Goal: Task Accomplishment & Management: Complete application form

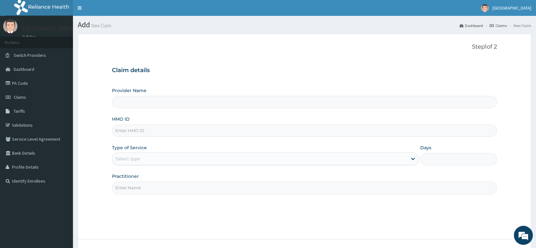
paste input "YSS/10030/B"
type input "YSS/10030/B"
type input "Peter and Grace Medical centre"
type input "YSS/10030/B"
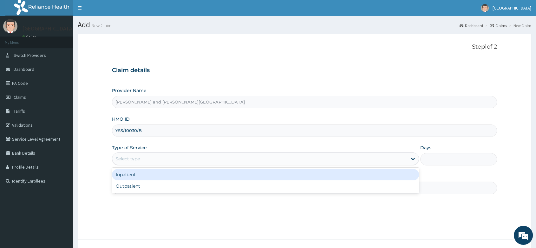
click at [156, 157] on div "Select type" at bounding box center [259, 159] width 295 height 10
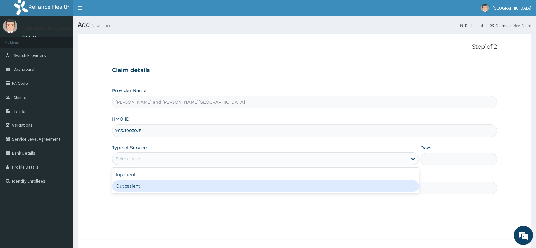
click at [141, 187] on div "Outpatient" at bounding box center [265, 185] width 307 height 11
type input "1"
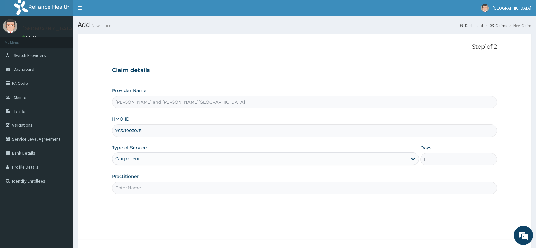
drag, startPoint x: 139, startPoint y: 187, endPoint x: 137, endPoint y: 193, distance: 5.8
click at [139, 187] on input "Practitioner" at bounding box center [304, 187] width 385 height 12
type input "[PERSON_NAME]"
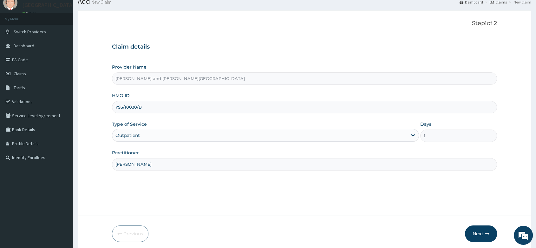
scroll to position [48, 0]
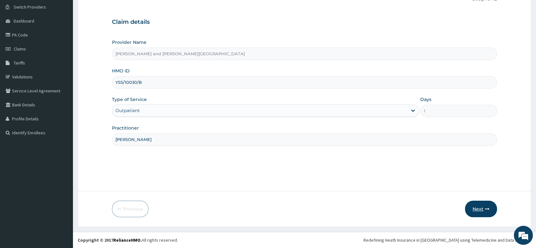
click at [485, 214] on button "Next" at bounding box center [481, 209] width 32 height 16
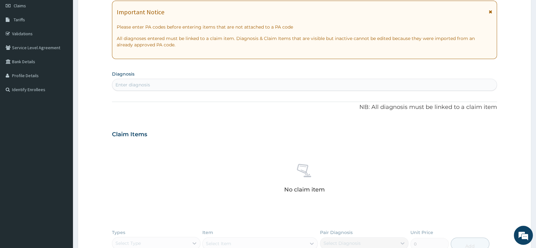
scroll to position [119, 0]
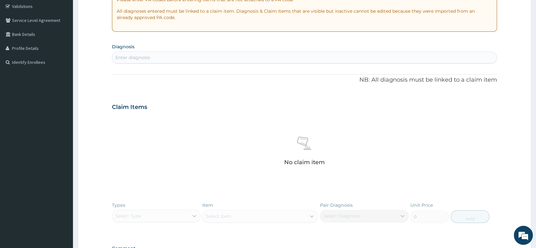
click at [135, 54] on div "Enter diagnosis" at bounding box center [304, 57] width 385 height 10
type input "MALA"
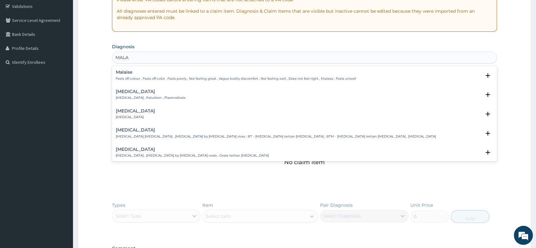
click at [131, 97] on p "Malaria , Paludism , Plasmodiosis" at bounding box center [151, 97] width 70 height 4
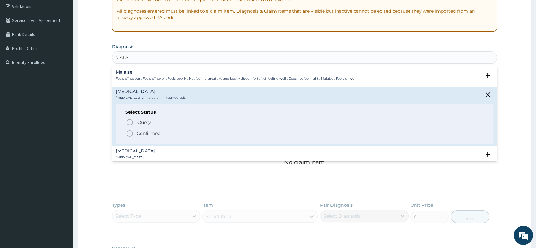
click at [129, 131] on icon "status option filled" at bounding box center [130, 133] width 8 height 8
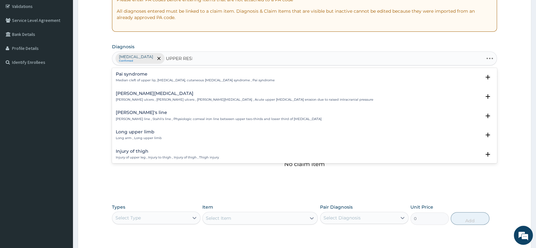
type input "UPPER RESPI"
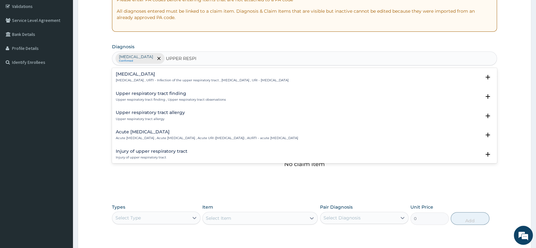
click at [181, 74] on h4 "Upper respiratory infection" at bounding box center [202, 74] width 173 height 5
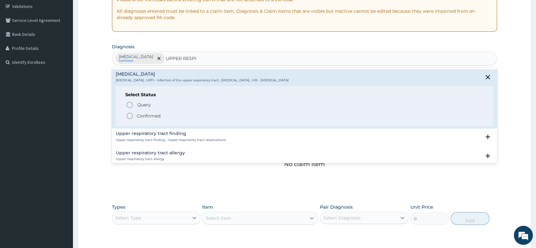
click at [130, 115] on icon "status option filled" at bounding box center [130, 116] width 8 height 8
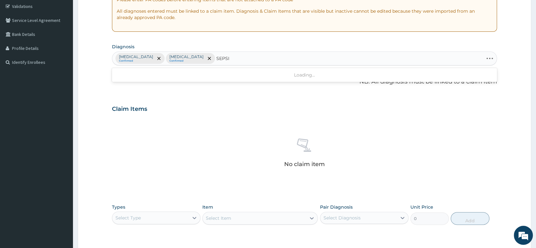
type input "SEPSIS"
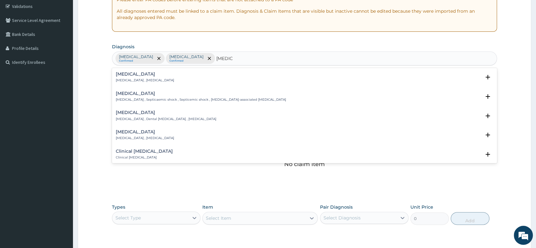
click at [131, 72] on h4 "Sepsis" at bounding box center [145, 74] width 58 height 5
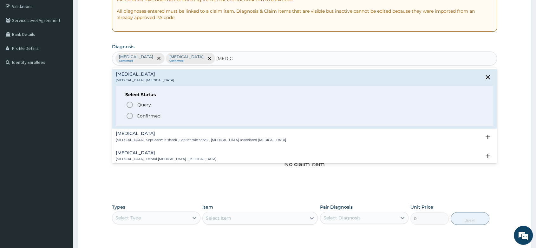
click at [129, 114] on icon "status option filled" at bounding box center [130, 116] width 8 height 8
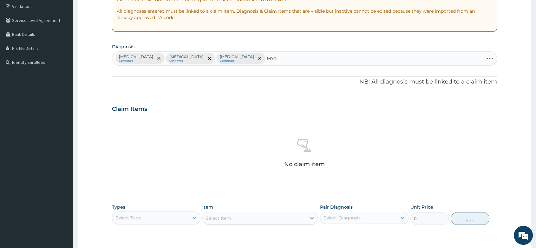
type input "MYAL"
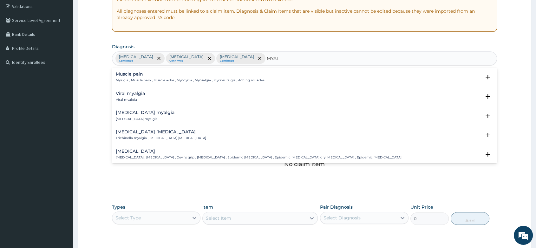
click at [153, 79] on p "Myalgia , Muscle pain , Muscle ache , Myodynia , Myosalgia , Myoneuralgia , Ach…" at bounding box center [190, 80] width 149 height 4
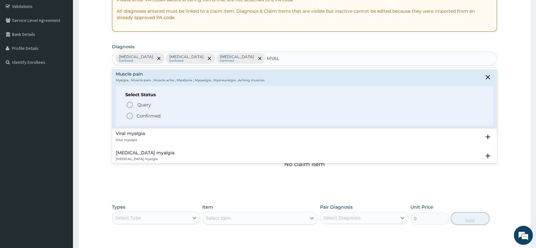
click at [130, 119] on circle "status option filled" at bounding box center [130, 116] width 6 height 6
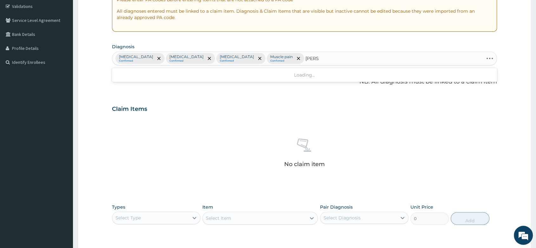
type input "NAUSE"
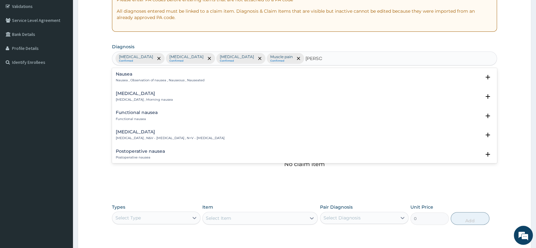
click at [147, 132] on h4 "Nausea and vomiting" at bounding box center [170, 131] width 109 height 5
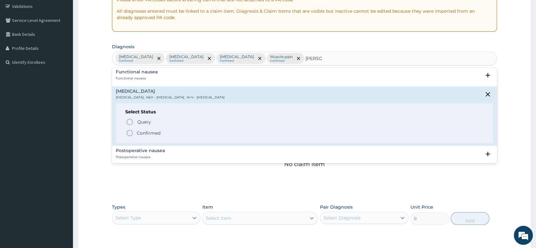
scroll to position [70, 0]
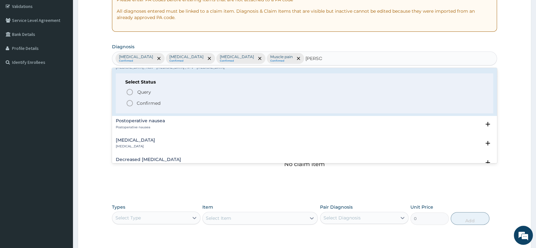
click at [129, 102] on icon "status option filled" at bounding box center [130, 103] width 8 height 8
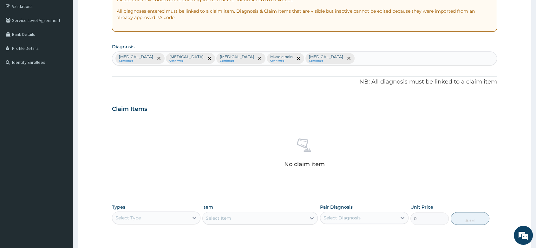
scroll to position [189, 0]
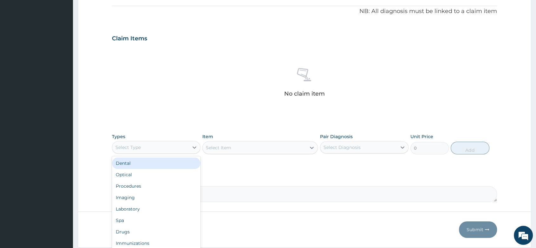
click at [150, 149] on div "Select Type" at bounding box center [150, 147] width 76 height 10
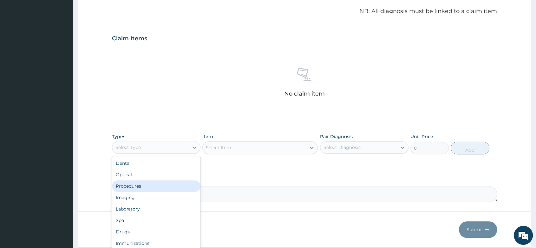
click at [143, 183] on div "Procedures" at bounding box center [156, 185] width 89 height 11
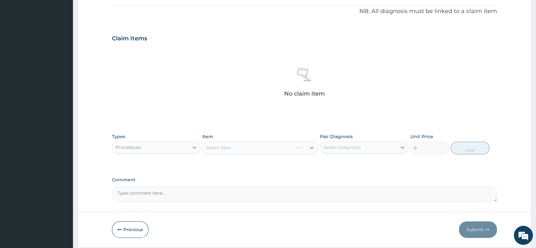
click at [228, 146] on div "Select Item" at bounding box center [259, 147] width 115 height 13
click at [247, 144] on div "Select Item" at bounding box center [254, 147] width 103 height 10
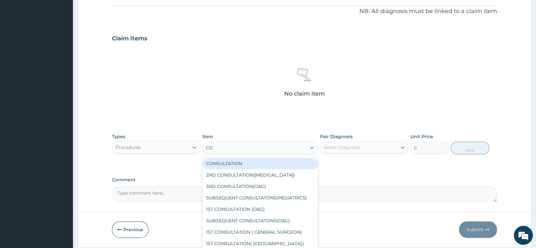
type input "C"
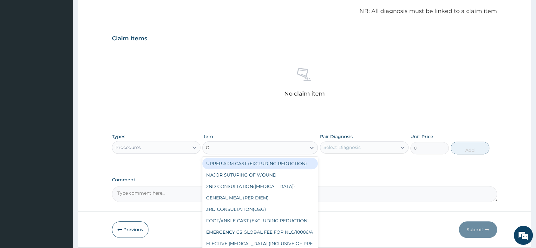
type input "GP"
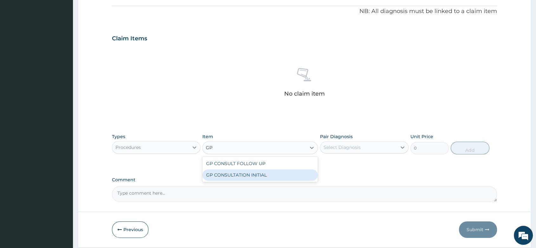
click at [243, 174] on div "GP CONSULTATION INITIAL" at bounding box center [259, 174] width 115 height 11
type input "2000"
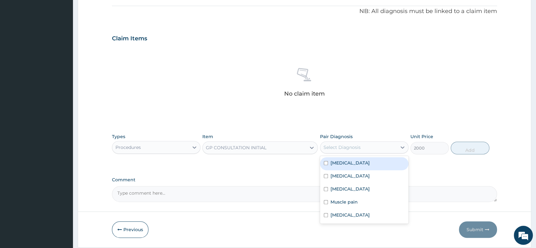
click at [379, 142] on div "Select Diagnosis" at bounding box center [358, 147] width 76 height 10
click at [356, 163] on div "Malaria" at bounding box center [364, 163] width 89 height 13
checkbox input "true"
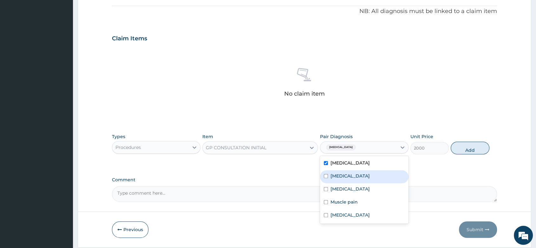
click at [357, 179] on div "Upper respiratory infection" at bounding box center [364, 176] width 89 height 13
checkbox input "true"
drag, startPoint x: 347, startPoint y: 186, endPoint x: 341, endPoint y: 197, distance: 12.8
click at [347, 186] on div "Sepsis" at bounding box center [364, 189] width 89 height 13
checkbox input "true"
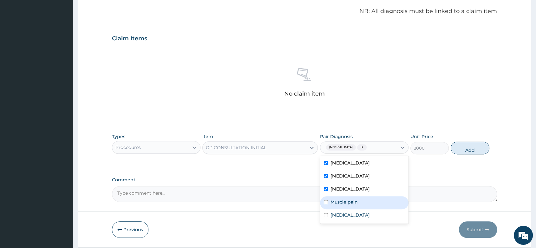
click at [339, 205] on div "Muscle pain" at bounding box center [364, 202] width 89 height 13
checkbox input "true"
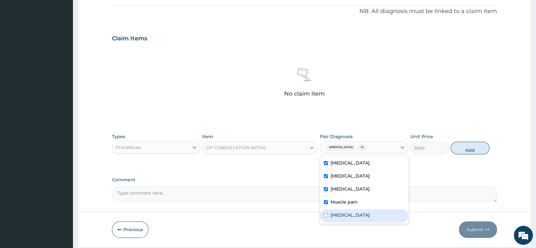
click at [338, 217] on label "Nausea and vomiting" at bounding box center [350, 215] width 39 height 6
checkbox input "true"
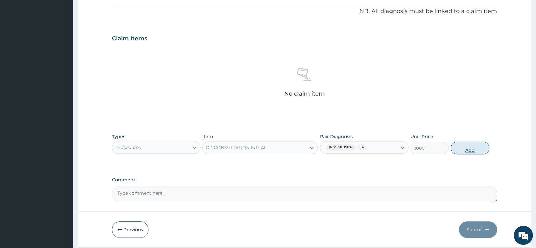
click at [467, 146] on button "Add" at bounding box center [470, 147] width 38 height 13
type input "0"
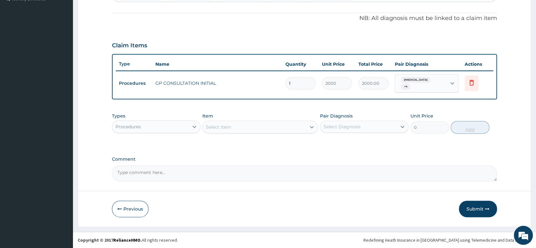
scroll to position [179, 0]
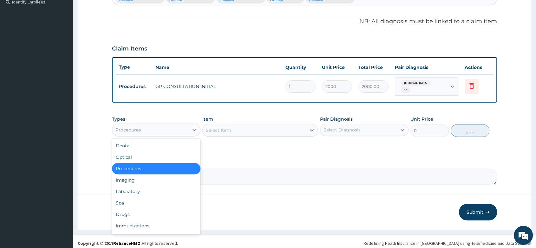
click at [157, 127] on div "Procedures" at bounding box center [150, 130] width 76 height 10
click at [129, 186] on div "Laboratory" at bounding box center [156, 191] width 89 height 11
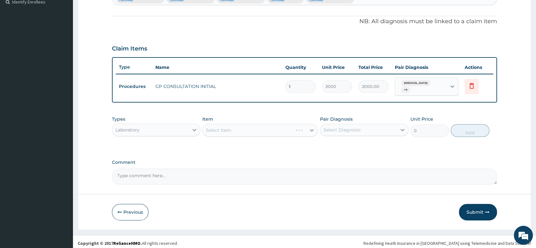
click at [218, 128] on div "Select Item" at bounding box center [259, 130] width 115 height 13
click at [233, 126] on div "Select Item" at bounding box center [259, 130] width 115 height 13
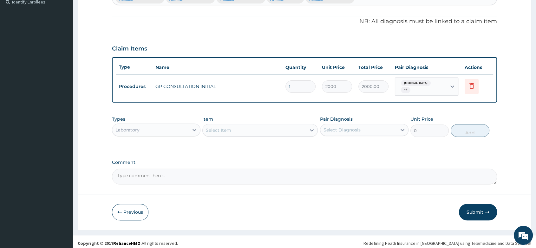
click at [235, 126] on div "Select Item" at bounding box center [254, 130] width 103 height 10
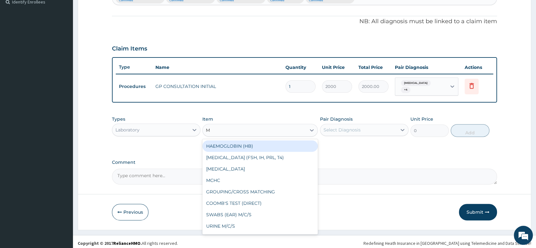
type input "MP"
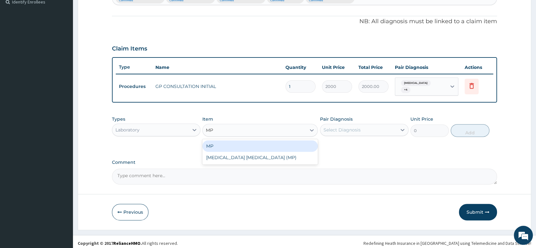
click at [234, 141] on div "MP" at bounding box center [259, 145] width 115 height 11
type input "1000"
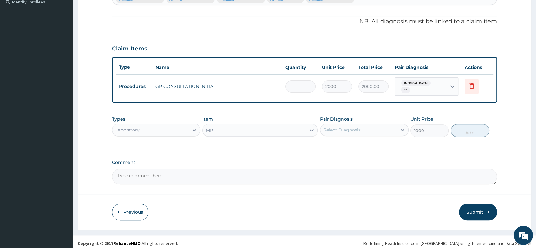
click at [355, 118] on div "Pair Diagnosis Select Diagnosis" at bounding box center [364, 126] width 89 height 21
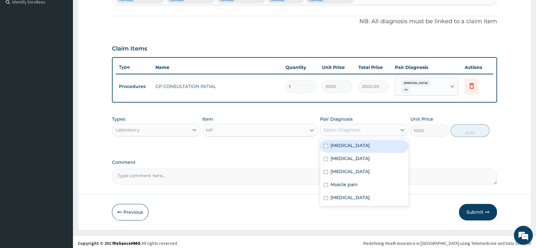
click at [338, 127] on div "Select Diagnosis" at bounding box center [342, 130] width 37 height 6
drag, startPoint x: 343, startPoint y: 142, endPoint x: 369, endPoint y: 133, distance: 28.2
click at [344, 142] on label "Malaria" at bounding box center [350, 145] width 39 height 6
checkbox input "true"
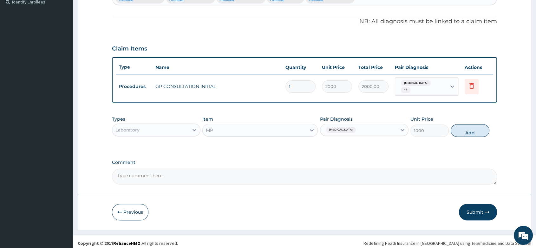
click at [464, 127] on button "Add" at bounding box center [470, 130] width 38 height 13
type input "0"
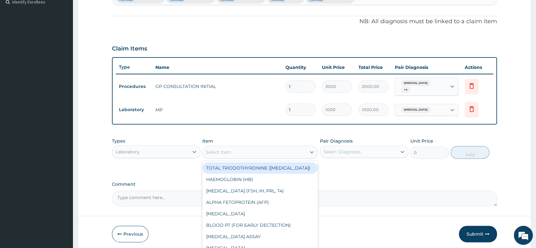
click at [238, 148] on div "Select Item" at bounding box center [254, 152] width 103 height 10
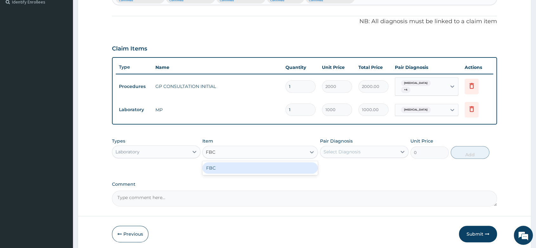
drag, startPoint x: 235, startPoint y: 161, endPoint x: 278, endPoint y: 150, distance: 44.2
click at [236, 161] on div "FBC" at bounding box center [259, 168] width 115 height 14
type input "FBC"
click at [320, 147] on div "Select Diagnosis" at bounding box center [358, 152] width 76 height 10
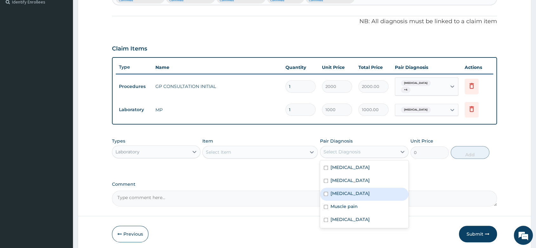
click at [340, 192] on label "Sepsis" at bounding box center [350, 193] width 39 height 6
checkbox input "true"
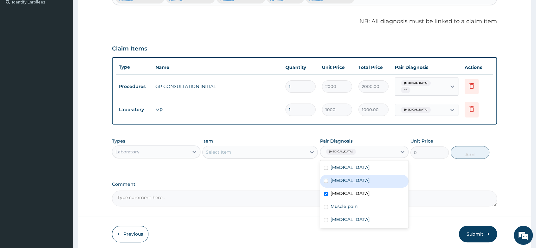
click at [360, 178] on label "Upper respiratory infection" at bounding box center [350, 180] width 39 height 6
checkbox input "true"
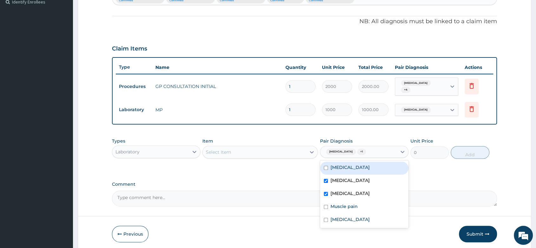
click at [281, 153] on div "Select Item" at bounding box center [254, 152] width 103 height 10
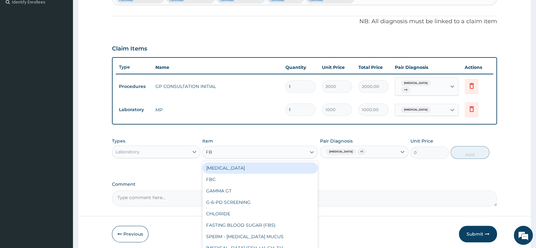
type input "FBC"
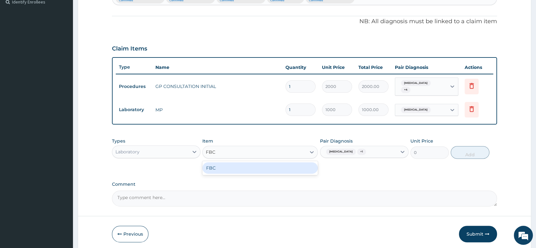
click at [282, 169] on div "FBC" at bounding box center [259, 167] width 115 height 11
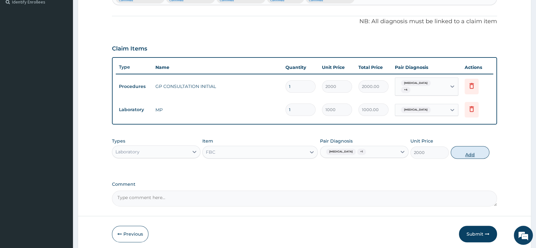
click at [466, 155] on button "Add" at bounding box center [470, 152] width 38 height 13
type input "0"
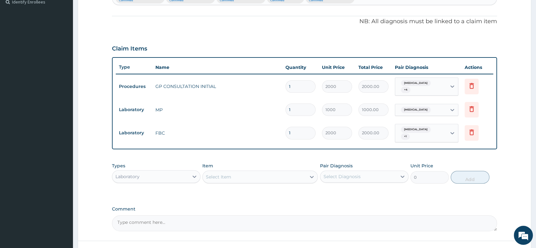
click at [181, 171] on div "Laboratory" at bounding box center [150, 176] width 76 height 10
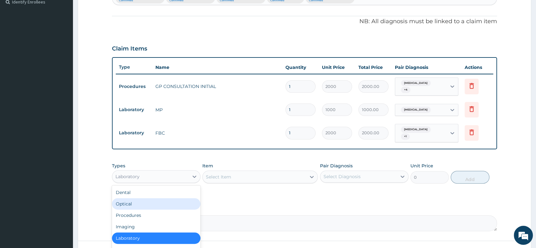
scroll to position [21, 0]
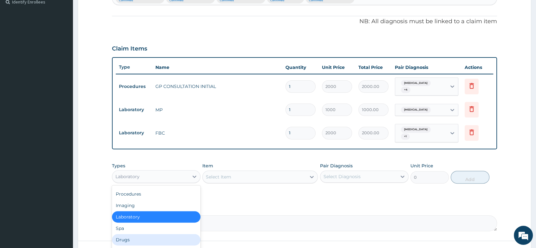
click at [125, 236] on div "Drugs" at bounding box center [156, 239] width 89 height 11
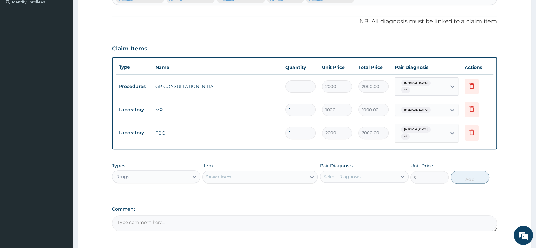
click at [220, 174] on div "Select Item" at bounding box center [218, 177] width 25 height 6
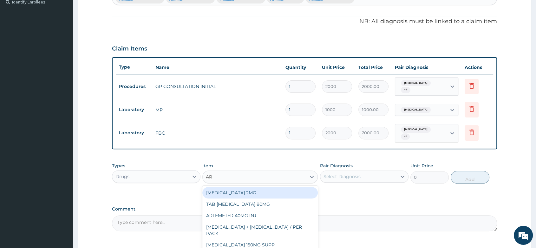
type input "ART"
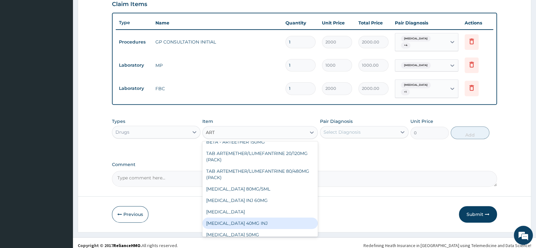
scroll to position [84, 0]
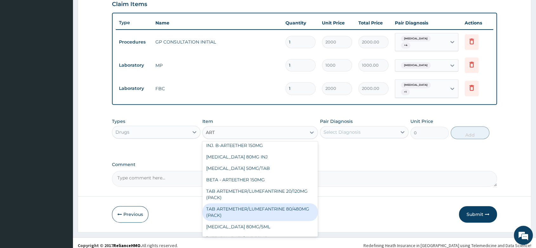
click at [254, 203] on div "TAB ARTEMETHER/LUMEFANTRINE 80/480MG (PACK)" at bounding box center [259, 212] width 115 height 18
type input "1600"
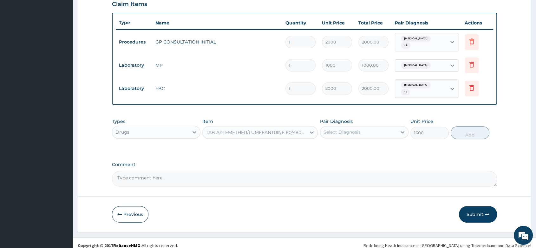
click at [343, 130] on div "Select Diagnosis" at bounding box center [358, 132] width 76 height 10
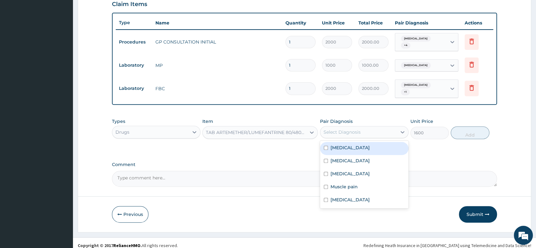
click at [347, 144] on label "Malaria" at bounding box center [350, 147] width 39 height 6
checkbox input "true"
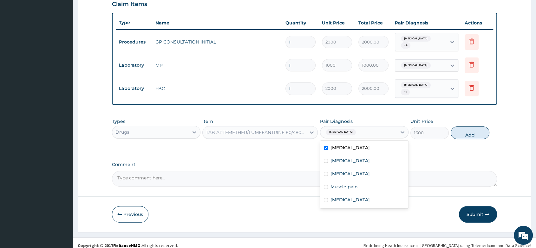
drag, startPoint x: 471, startPoint y: 129, endPoint x: 420, endPoint y: 136, distance: 51.2
click at [471, 129] on button "Add" at bounding box center [470, 132] width 38 height 13
type input "0"
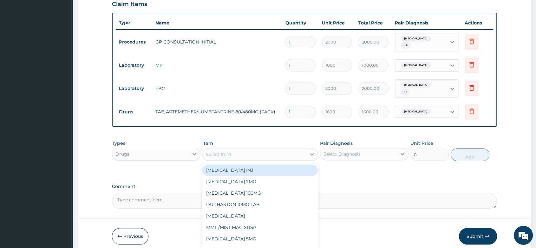
click at [241, 149] on div "Select Item" at bounding box center [254, 154] width 103 height 10
type input "NORG"
click at [244, 168] on div "NORGESIC TAB" at bounding box center [259, 169] width 115 height 11
type input "60"
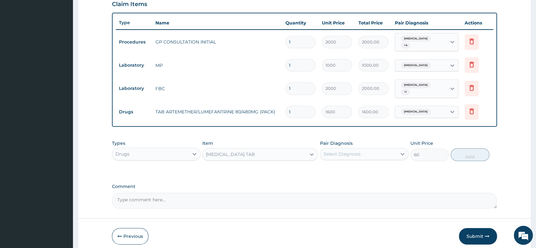
click at [352, 151] on div "Select Diagnosis" at bounding box center [342, 154] width 37 height 6
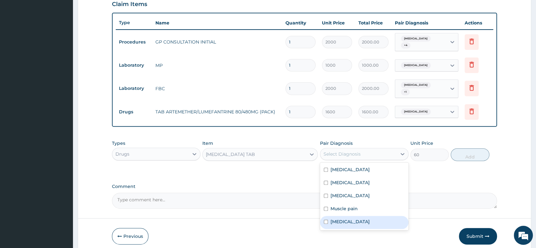
click at [351, 218] on label "Nausea and vomiting" at bounding box center [350, 221] width 39 height 6
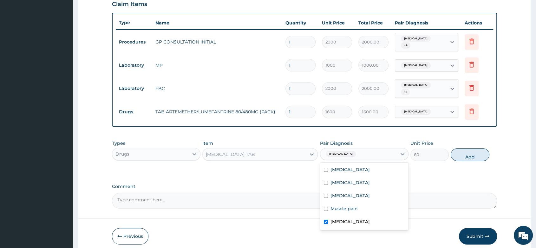
click at [330, 216] on div "Nausea and vomiting" at bounding box center [364, 222] width 89 height 13
checkbox input "false"
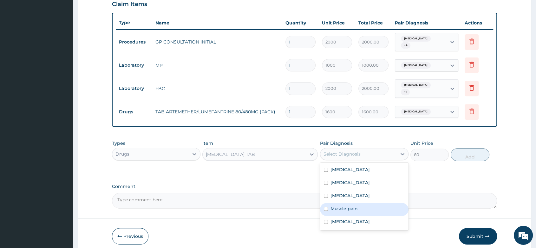
click at [333, 205] on label "Muscle pain" at bounding box center [344, 208] width 27 height 6
checkbox input "true"
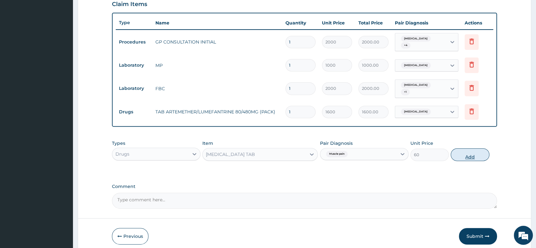
click at [457, 149] on button "Add" at bounding box center [470, 154] width 38 height 13
type input "0"
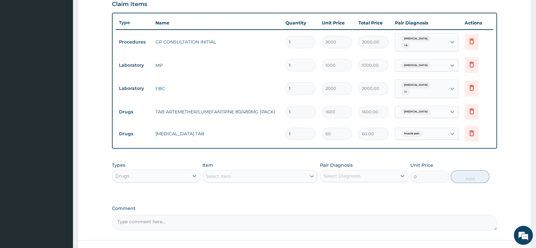
type input "18"
type input "1080.00"
type input "18"
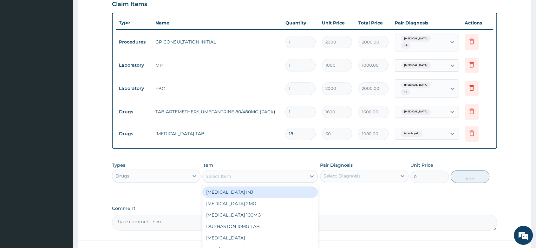
click at [227, 173] on div "Select Item" at bounding box center [218, 176] width 25 height 6
type input "CEFTR"
drag, startPoint x: 242, startPoint y: 188, endPoint x: 290, endPoint y: 189, distance: 47.9
click at [242, 188] on div "CEFTRIAXONE 1G INJ" at bounding box center [259, 191] width 115 height 11
type input "1500"
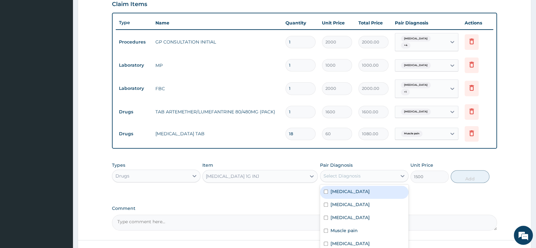
click at [350, 173] on div "Select Diagnosis" at bounding box center [342, 176] width 37 height 6
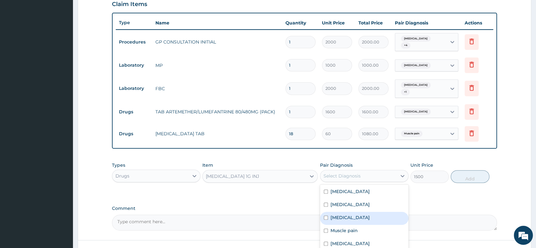
click at [354, 214] on div "Sepsis" at bounding box center [364, 218] width 89 height 13
checkbox input "true"
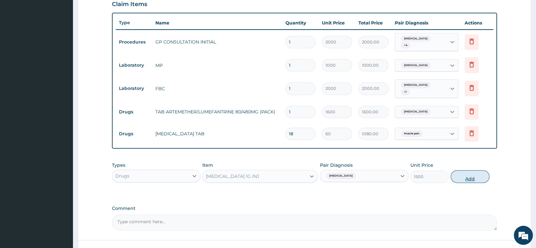
click at [473, 170] on button "Add" at bounding box center [470, 176] width 38 height 13
type input "0"
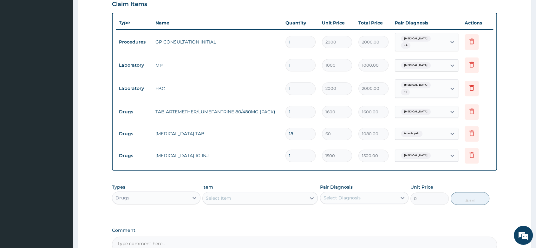
type input "0.00"
type input "2"
type input "3000.00"
type input "2"
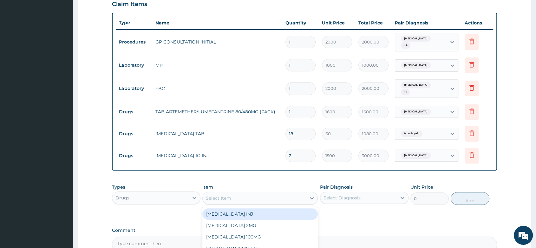
click at [219, 195] on div "Select Item" at bounding box center [218, 198] width 25 height 6
type input "LEVO"
click at [269, 208] on div "TAB LEVOFLOXACIN 500MG" at bounding box center [259, 213] width 115 height 11
type input "180"
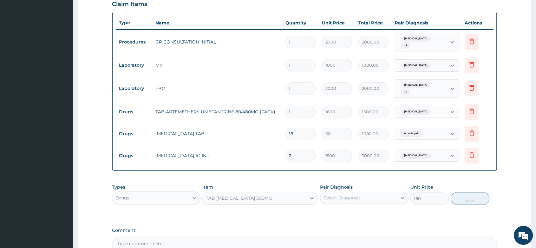
click at [346, 197] on div "Select Diagnosis" at bounding box center [358, 198] width 76 height 10
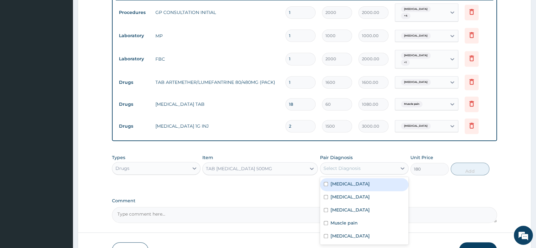
scroll to position [290, 0]
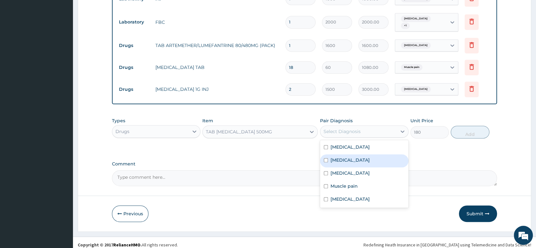
click at [371, 160] on div "Upper respiratory infection" at bounding box center [364, 160] width 89 height 13
checkbox input "true"
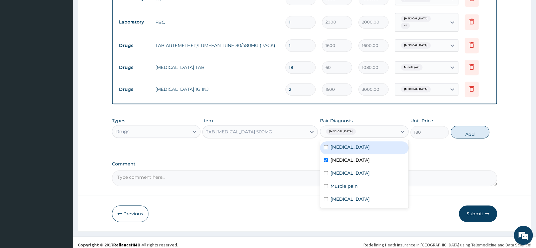
click at [470, 126] on button "Add" at bounding box center [470, 132] width 38 height 13
type input "0"
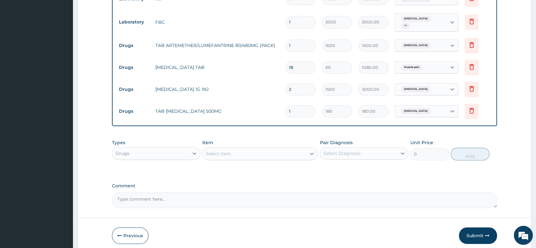
type input "10"
type input "1800.00"
type input "10"
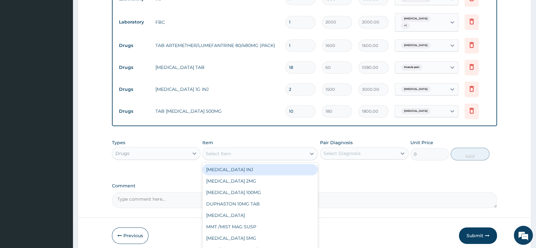
click at [230, 150] on div "Select Item" at bounding box center [218, 153] width 25 height 6
type input "PARACE"
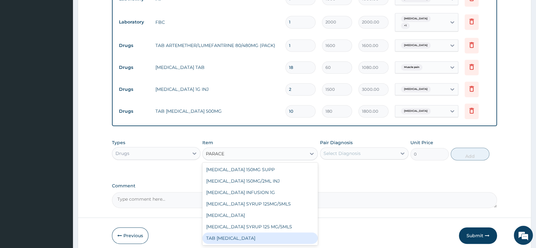
click at [244, 236] on div "TAB PARACETAMOL" at bounding box center [259, 237] width 115 height 11
type input "15"
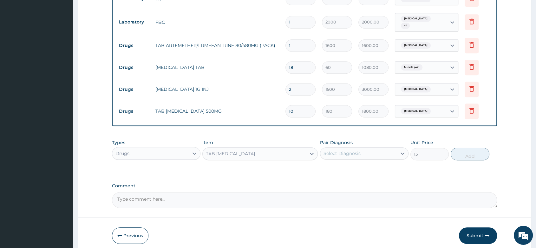
click at [337, 150] on div "Select Diagnosis" at bounding box center [342, 153] width 37 height 6
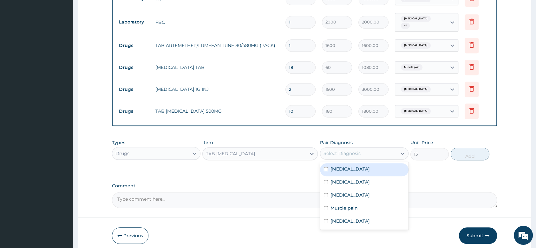
click at [349, 163] on div "Malaria" at bounding box center [364, 169] width 89 height 13
checkbox input "true"
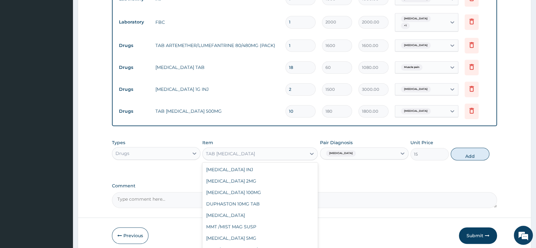
click at [215, 150] on div "TAB PARACETAMOL" at bounding box center [230, 153] width 49 height 6
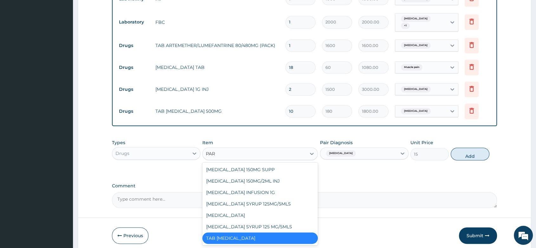
scroll to position [0, 0]
type input "PARACE"
click at [270, 176] on div "PARACETAMOL 150MG/2ML INJ" at bounding box center [259, 180] width 115 height 11
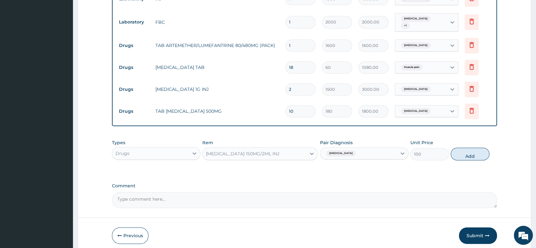
drag, startPoint x: 464, startPoint y: 152, endPoint x: 427, endPoint y: 141, distance: 39.1
click at [464, 152] on button "Add" at bounding box center [470, 154] width 38 height 13
type input "0"
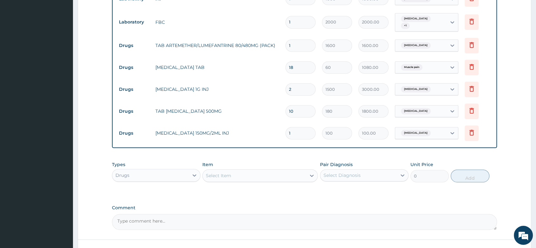
type input "0.00"
type input "4"
type input "400.00"
type input "4"
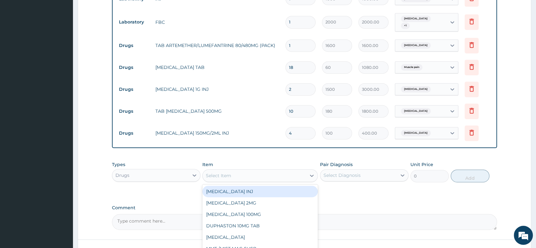
click at [231, 170] on div "Select Item" at bounding box center [254, 175] width 103 height 10
type input "PROME"
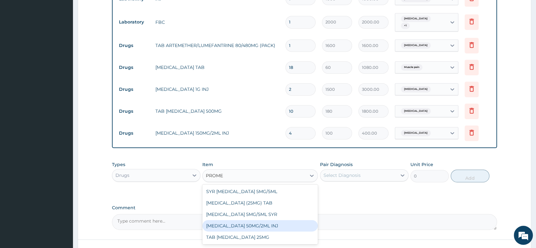
click at [266, 223] on div "PROMETHAZINE 50MG/2ML INJ" at bounding box center [259, 225] width 115 height 11
type input "100"
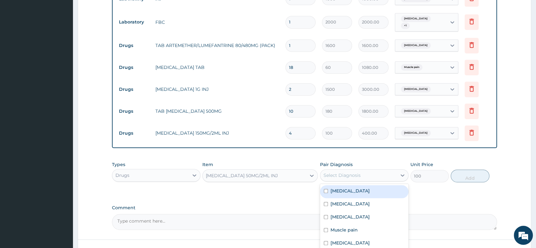
click at [366, 170] on div "Select Diagnosis" at bounding box center [358, 175] width 76 height 10
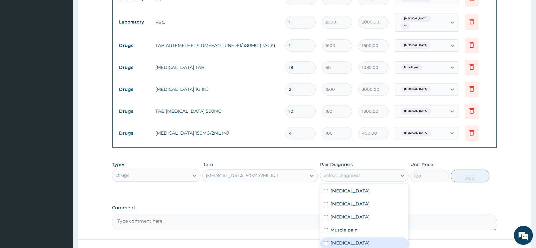
drag, startPoint x: 368, startPoint y: 239, endPoint x: 425, endPoint y: 195, distance: 72.2
click at [368, 240] on label "Nausea and vomiting" at bounding box center [350, 243] width 39 height 6
checkbox input "true"
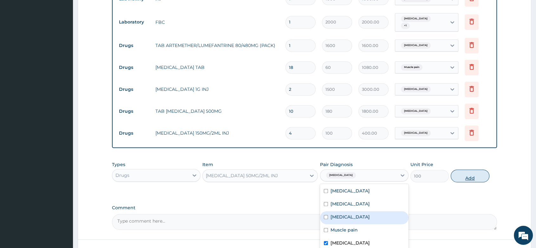
click at [466, 169] on button "Add" at bounding box center [470, 175] width 38 height 13
type input "0"
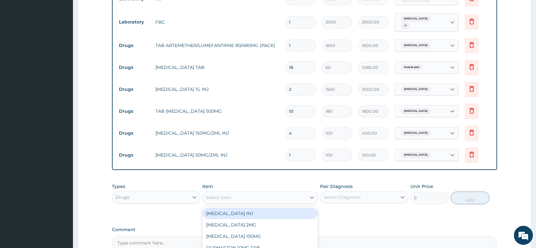
click at [236, 191] on div "Select Item" at bounding box center [259, 197] width 115 height 13
type input "LORAT"
click at [249, 207] on div "LORATADINE 10MG" at bounding box center [259, 212] width 115 height 11
type input "30"
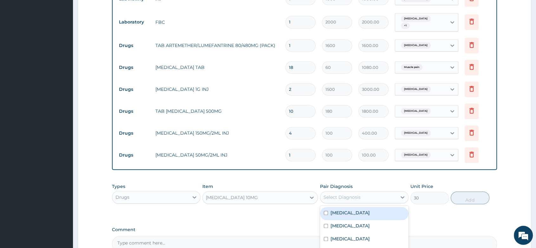
click at [376, 192] on div "Select Diagnosis" at bounding box center [358, 197] width 76 height 10
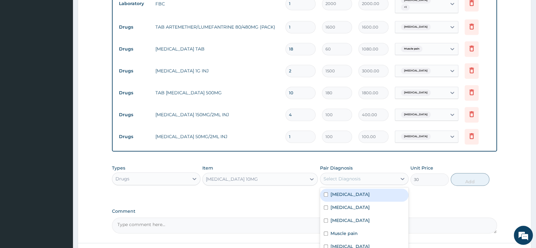
scroll to position [356, 0]
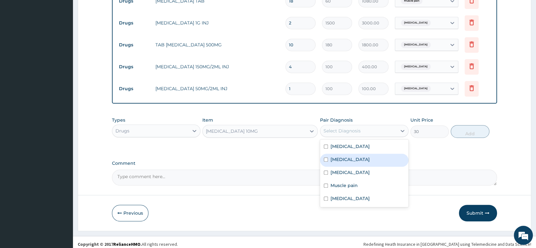
click at [365, 156] on label "Upper respiratory infection" at bounding box center [350, 159] width 39 height 6
checkbox input "true"
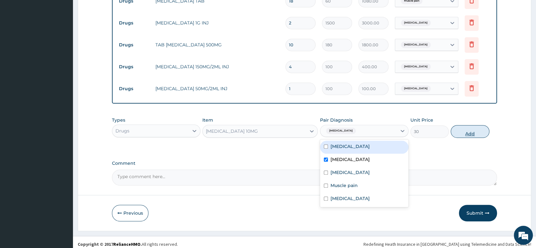
click at [476, 125] on button "Add" at bounding box center [470, 131] width 38 height 13
type input "0"
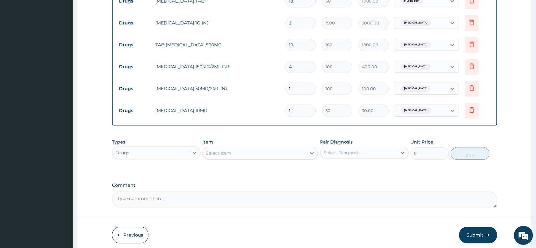
type input "0.00"
type input "5"
type input "150.00"
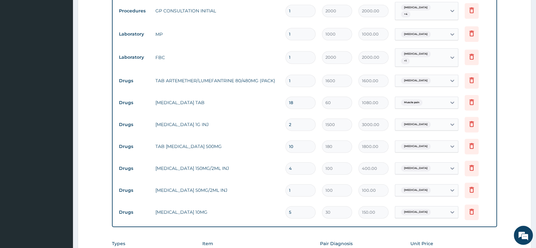
scroll to position [250, 0]
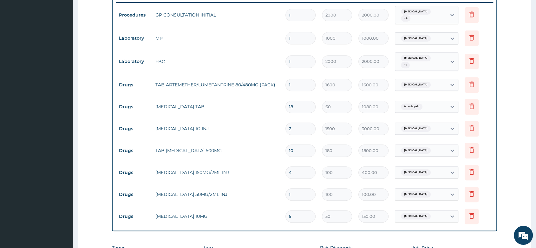
type input "5"
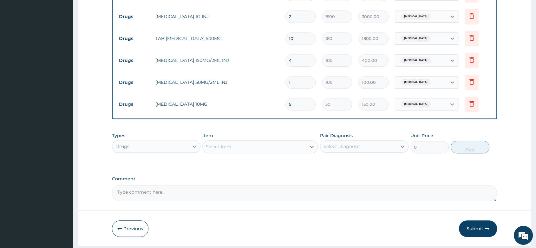
scroll to position [378, 0]
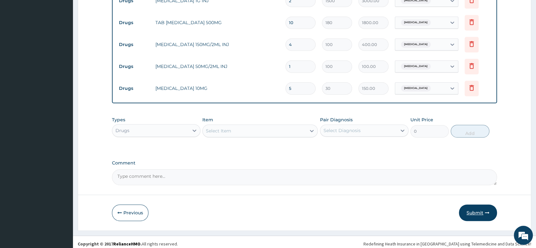
click at [483, 211] on button "Submit" at bounding box center [478, 212] width 38 height 16
click at [468, 210] on button "Submit" at bounding box center [478, 212] width 38 height 16
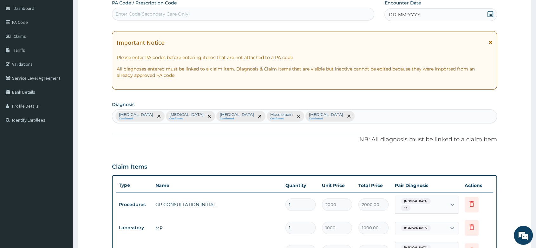
scroll to position [0, 0]
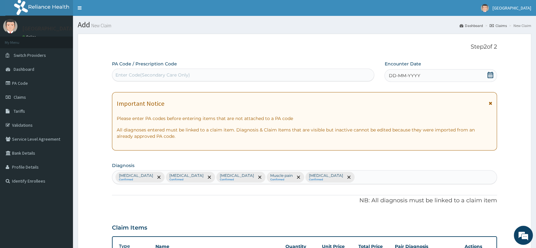
click at [435, 75] on div "DD-MM-YYYY" at bounding box center [441, 75] width 113 height 13
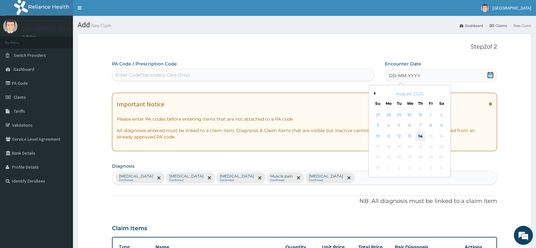
click at [419, 135] on div "14" at bounding box center [421, 136] width 10 height 10
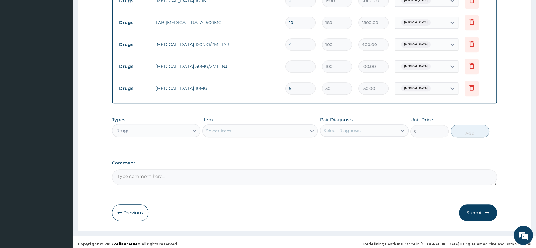
click at [479, 206] on button "Submit" at bounding box center [478, 212] width 38 height 16
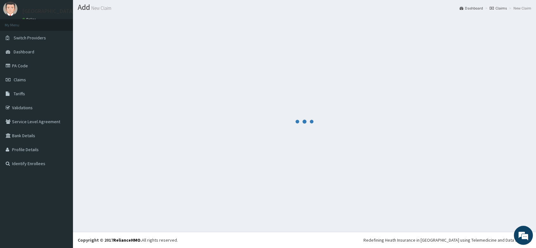
scroll to position [17, 0]
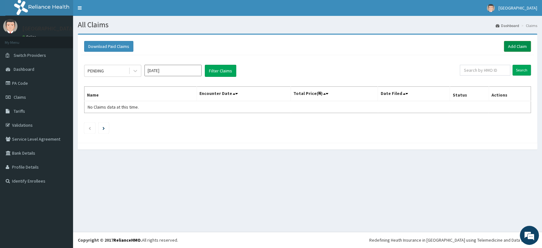
click at [519, 46] on link "Add Claim" at bounding box center [516, 46] width 27 height 11
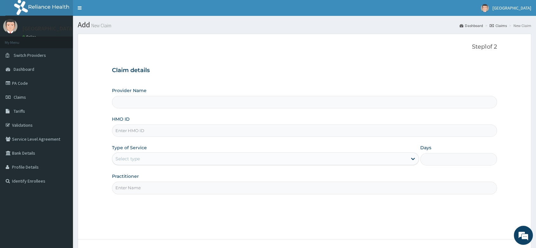
type input "Peter and Grace Medical centre"
paste input "YSS/10030/D"
type input "YSS/10030/D"
click at [145, 161] on div "Select type" at bounding box center [259, 159] width 295 height 10
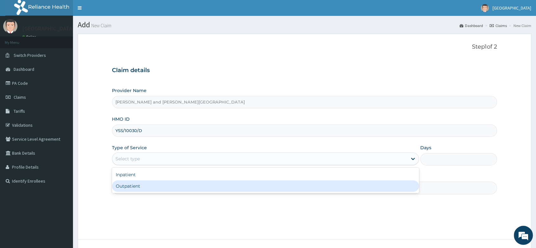
click at [136, 189] on div "Outpatient" at bounding box center [265, 185] width 307 height 11
type input "1"
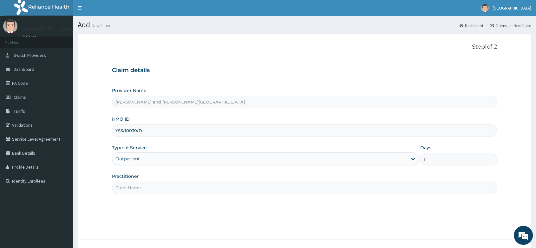
click at [141, 185] on input "Practitioner" at bounding box center [304, 187] width 385 height 12
click at [117, 188] on input "Practitioner" at bounding box center [304, 187] width 385 height 12
type input "DR AKINOLA BELOVED"
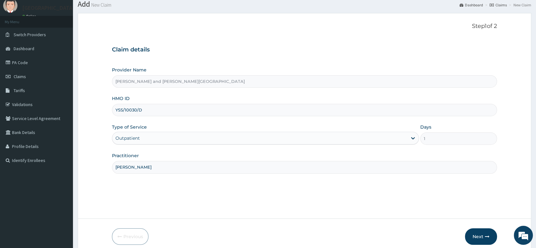
scroll to position [48, 0]
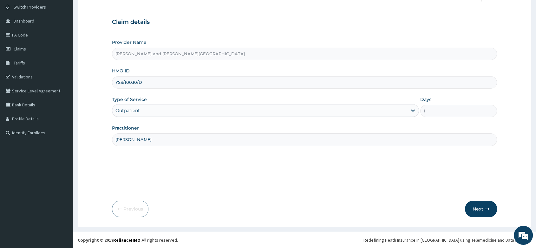
click at [476, 209] on button "Next" at bounding box center [481, 209] width 32 height 16
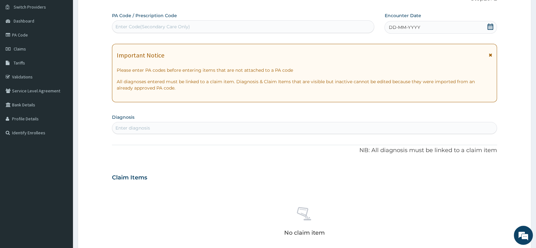
click at [491, 27] on icon at bounding box center [490, 26] width 6 height 6
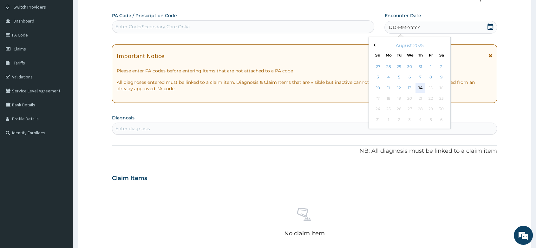
scroll to position [0, 0]
click at [419, 85] on div "14" at bounding box center [421, 88] width 10 height 10
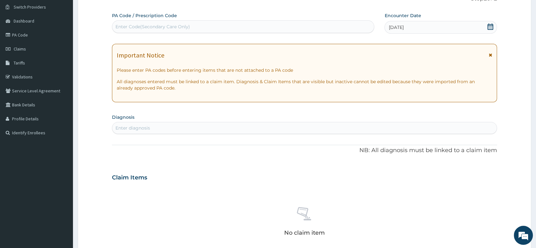
click at [142, 126] on div "Enter diagnosis" at bounding box center [132, 128] width 35 height 6
type input "MALA"
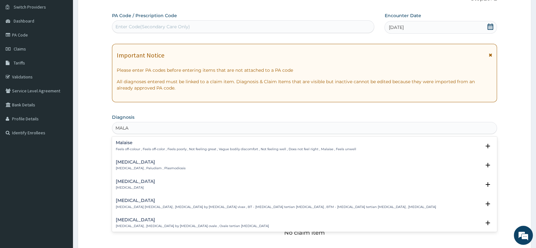
click at [145, 169] on p "Malaria , Paludism , Plasmodiosis" at bounding box center [151, 168] width 70 height 4
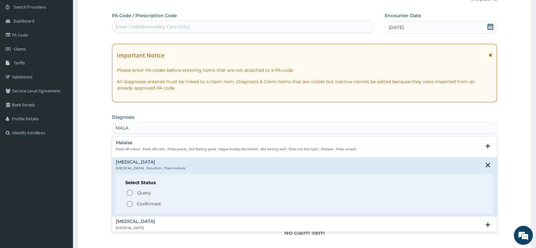
click at [129, 200] on icon "status option filled" at bounding box center [130, 204] width 8 height 8
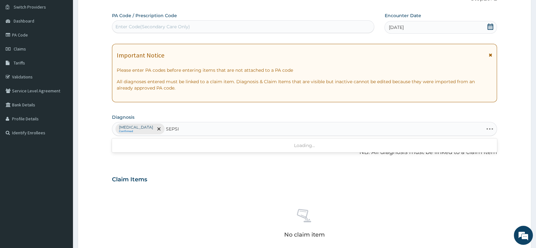
type input "SEPSIS"
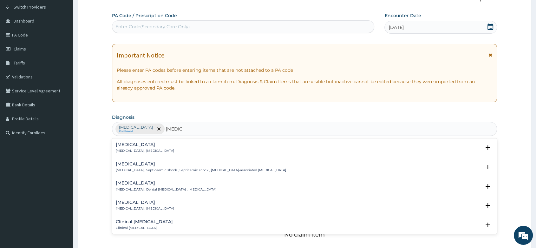
click at [122, 149] on p "Systemic infection , Sepsis" at bounding box center [145, 150] width 58 height 4
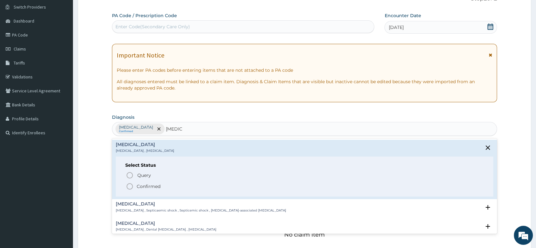
click at [132, 184] on icon "status option filled" at bounding box center [130, 186] width 8 height 8
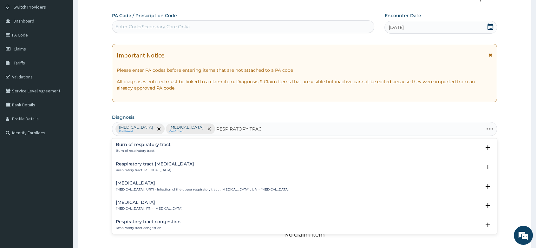
type input "RESPIRATORY TRACT"
click at [178, 189] on p "Upper respiratory infection , URTI - Infection of the upper respiratory tract ,…" at bounding box center [202, 189] width 173 height 4
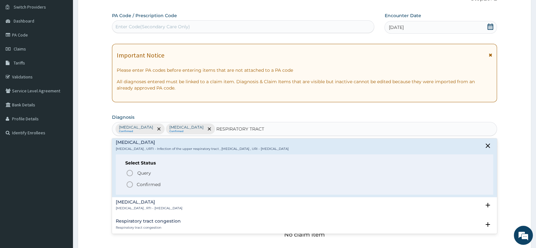
scroll to position [70, 0]
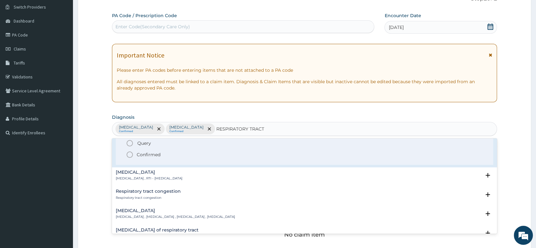
click at [128, 155] on icon "status option filled" at bounding box center [130, 155] width 8 height 8
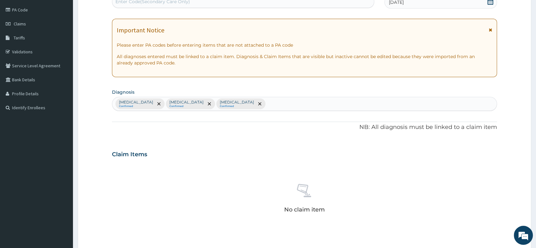
scroll to position [189, 0]
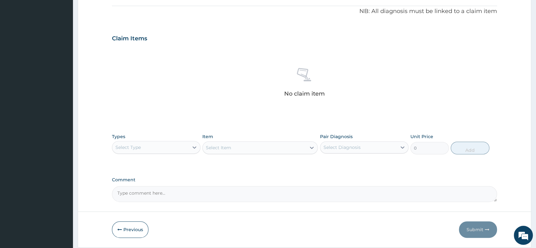
click at [179, 143] on div "Select Type" at bounding box center [150, 147] width 76 height 10
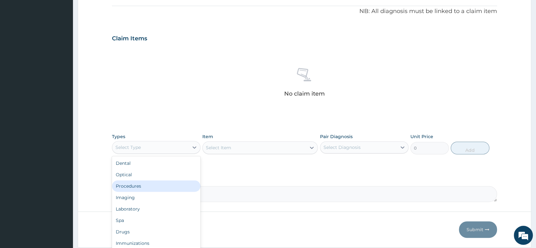
click at [149, 183] on div "Procedures" at bounding box center [156, 185] width 89 height 11
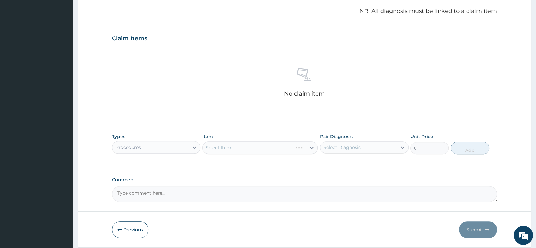
click at [234, 147] on div "Select Item" at bounding box center [259, 147] width 115 height 13
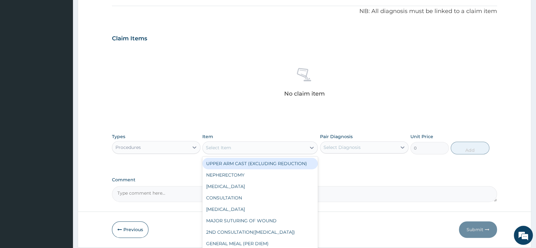
click at [234, 145] on div "Select Item" at bounding box center [254, 147] width 103 height 10
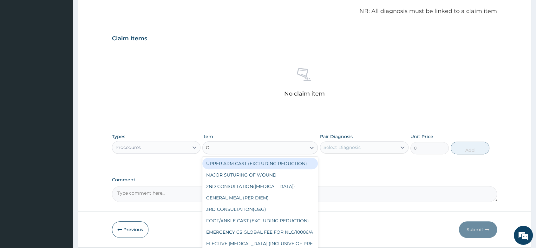
type input "GP"
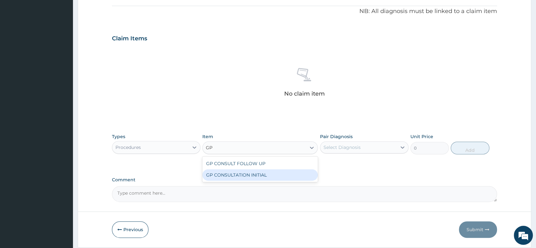
click at [258, 177] on div "GP CONSULTATION INITIAL" at bounding box center [259, 174] width 115 height 11
type input "2000"
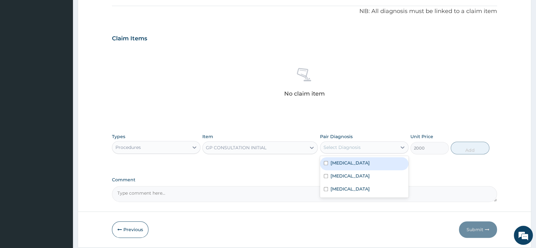
click at [361, 149] on div "Select Diagnosis" at bounding box center [358, 147] width 76 height 10
drag, startPoint x: 360, startPoint y: 166, endPoint x: 345, endPoint y: 179, distance: 20.2
click at [360, 167] on div "Malaria" at bounding box center [364, 163] width 89 height 13
checkbox input "true"
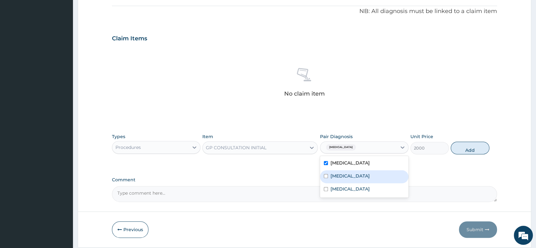
click at [345, 180] on div "Sepsis" at bounding box center [364, 176] width 89 height 13
checkbox input "true"
click at [346, 188] on label "Upper respiratory infection" at bounding box center [350, 189] width 39 height 6
checkbox input "true"
click at [468, 149] on button "Add" at bounding box center [470, 147] width 38 height 13
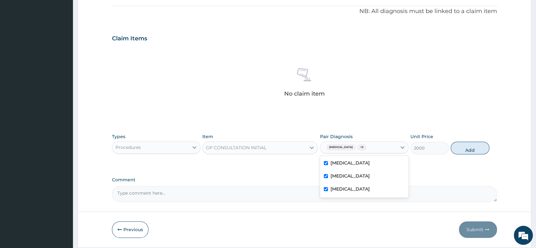
type input "0"
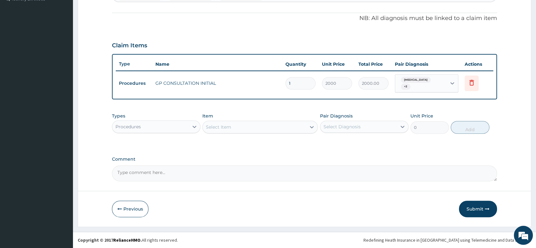
scroll to position [179, 0]
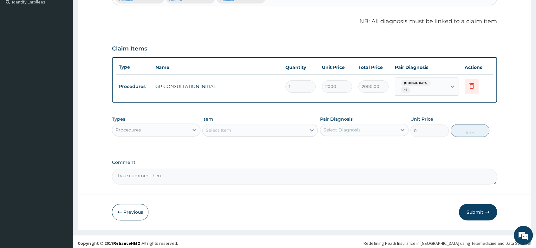
click at [165, 128] on div "Procedures" at bounding box center [150, 130] width 76 height 10
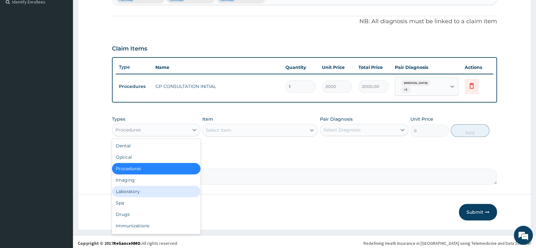
click at [144, 187] on div "Laboratory" at bounding box center [156, 191] width 89 height 11
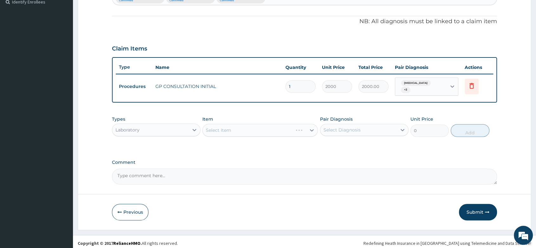
click at [220, 129] on div "Select Item" at bounding box center [259, 130] width 115 height 13
click at [219, 127] on div "Select Item" at bounding box center [259, 130] width 115 height 13
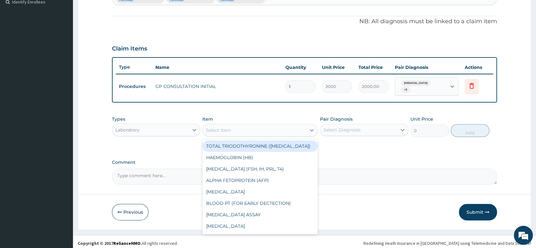
click at [219, 127] on div "Select Item" at bounding box center [218, 130] width 25 height 6
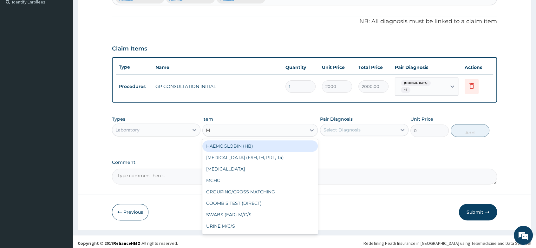
type input "MP"
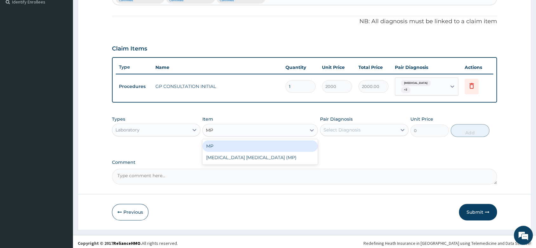
click at [217, 144] on div "MP" at bounding box center [259, 145] width 115 height 11
type input "1000"
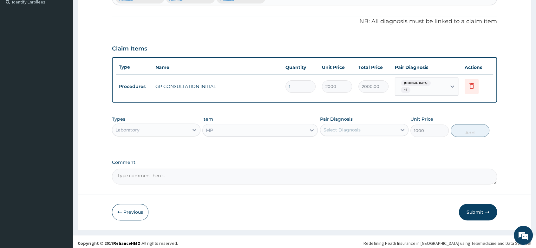
click at [356, 130] on div "Select Diagnosis" at bounding box center [358, 130] width 76 height 10
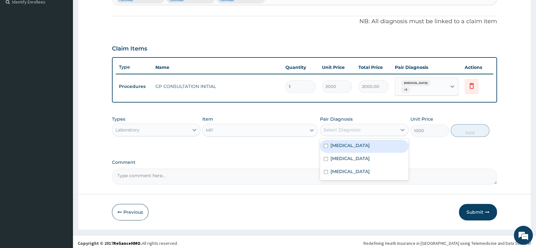
click at [341, 145] on label "Malaria" at bounding box center [350, 145] width 39 height 6
checkbox input "true"
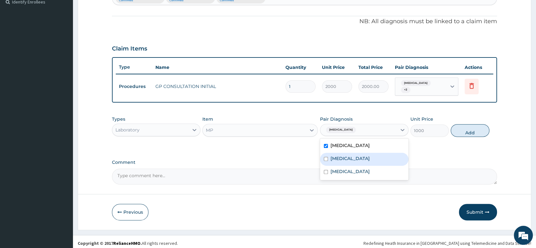
click at [337, 159] on div "Sepsis" at bounding box center [364, 159] width 89 height 13
click at [337, 155] on label "Sepsis" at bounding box center [350, 158] width 39 height 6
checkbox input "false"
click at [461, 129] on button "Add" at bounding box center [470, 130] width 38 height 13
type input "0"
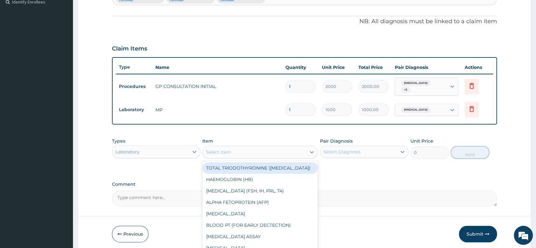
click at [221, 149] on div "Select Item" at bounding box center [218, 152] width 25 height 6
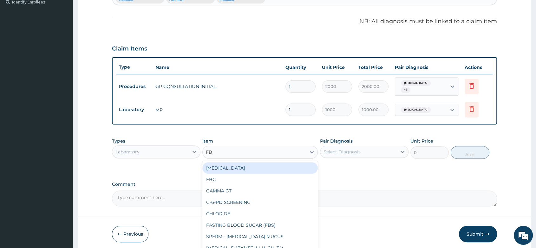
type input "FBC"
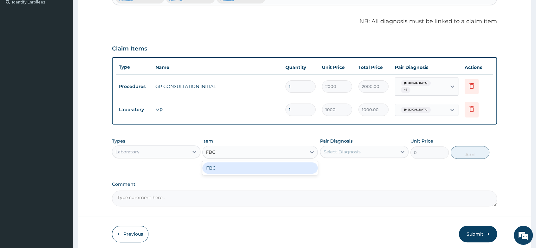
click at [221, 163] on div "FBC" at bounding box center [259, 167] width 115 height 11
type input "2000"
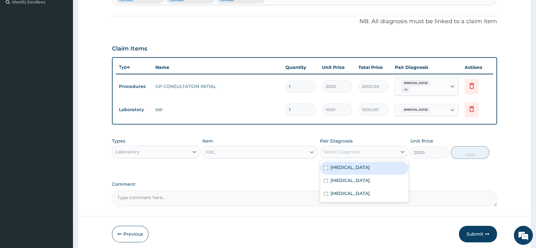
click at [330, 148] on div "Select Diagnosis" at bounding box center [342, 151] width 37 height 6
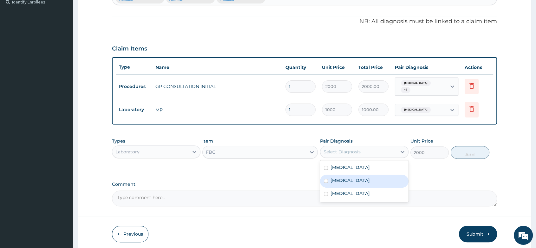
click at [358, 179] on div "Sepsis" at bounding box center [364, 180] width 89 height 13
checkbox input "true"
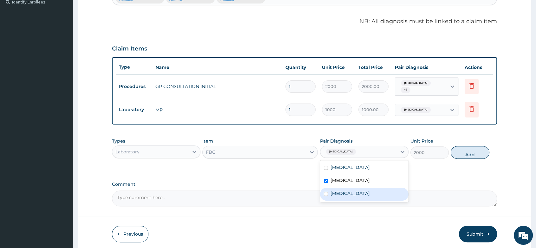
click at [370, 190] on label "Upper respiratory infection" at bounding box center [350, 193] width 39 height 6
checkbox input "true"
drag, startPoint x: 464, startPoint y: 152, endPoint x: 289, endPoint y: 162, distance: 175.4
click at [462, 152] on button "Add" at bounding box center [470, 152] width 38 height 13
type input "0"
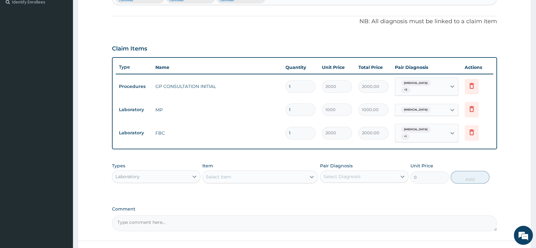
click at [119, 171] on div "Laboratory" at bounding box center [150, 176] width 76 height 10
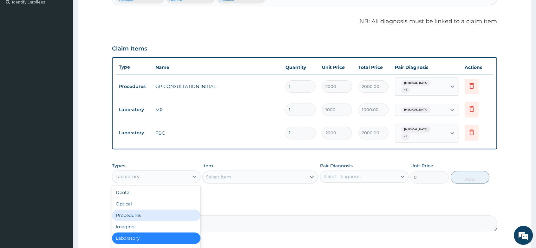
scroll to position [21, 0]
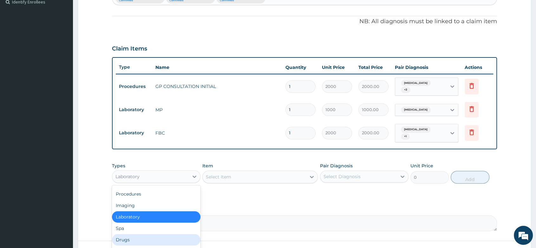
click at [135, 234] on div "Drugs" at bounding box center [156, 239] width 89 height 11
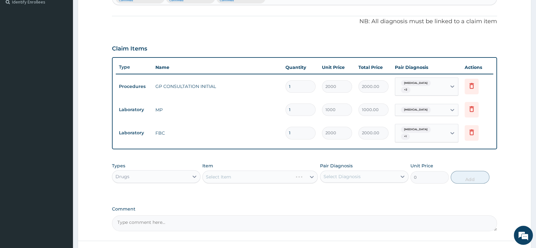
click at [223, 172] on div "Select Item" at bounding box center [259, 176] width 115 height 13
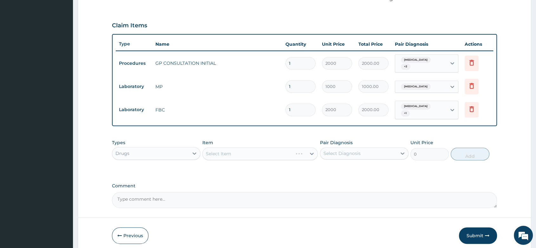
scroll to position [223, 0]
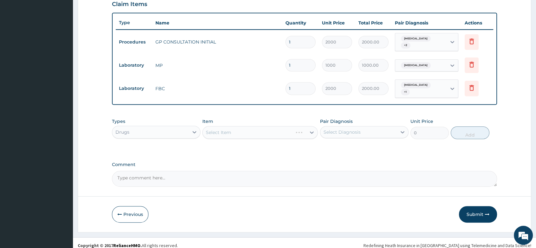
click at [218, 132] on div "Select Item" at bounding box center [259, 132] width 115 height 13
click at [216, 126] on div "Select Item" at bounding box center [259, 132] width 115 height 13
click at [251, 128] on div "Select Item" at bounding box center [259, 132] width 115 height 13
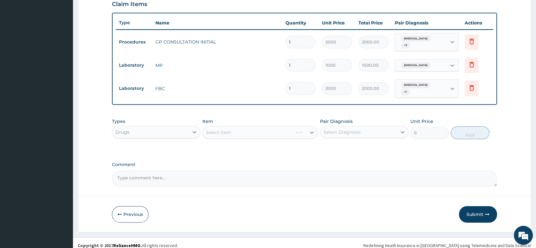
click at [241, 126] on div "Select Item" at bounding box center [259, 132] width 115 height 13
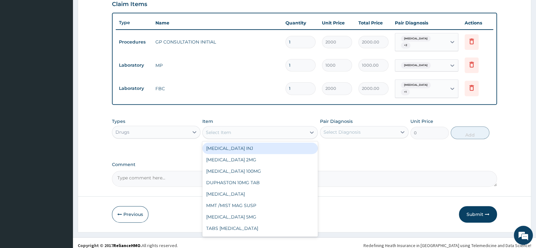
click at [222, 129] on div "Select Item" at bounding box center [218, 132] width 25 height 6
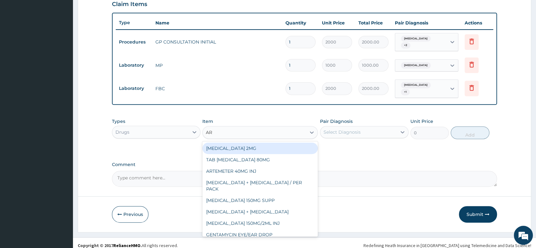
type input "ART"
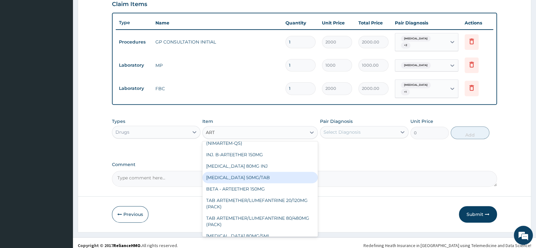
scroll to position [84, 0]
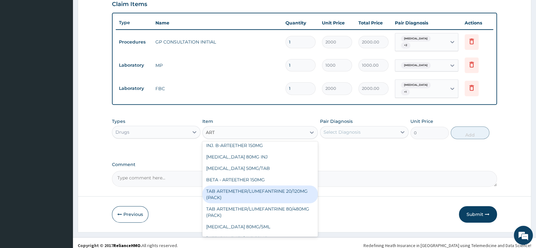
click at [284, 185] on div "TAB ARTEMETHER/LUMEFANTRINE 20/120MG (PACK)" at bounding box center [259, 194] width 115 height 18
type input "1500"
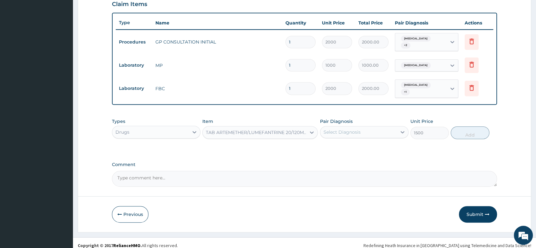
drag, startPoint x: 336, startPoint y: 127, endPoint x: 168, endPoint y: 234, distance: 199.2
click at [331, 132] on div "Select Diagnosis" at bounding box center [358, 132] width 76 height 10
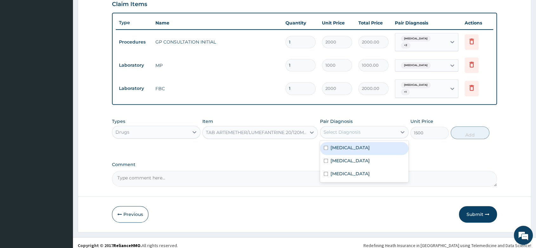
click at [371, 142] on div "Malaria" at bounding box center [364, 148] width 89 height 13
checkbox input "true"
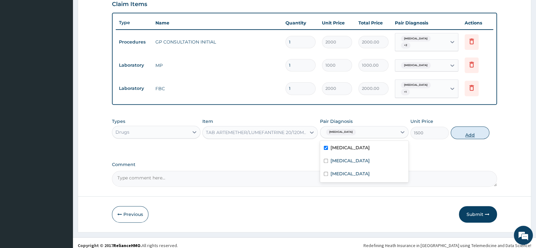
click at [482, 129] on button "Add" at bounding box center [470, 132] width 38 height 13
type input "0"
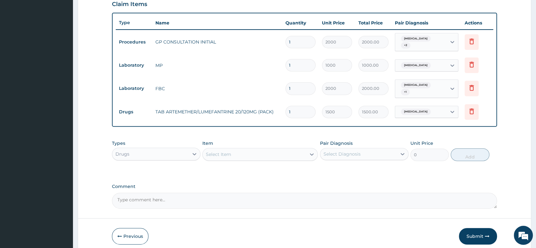
click at [214, 151] on div "Select Item" at bounding box center [218, 154] width 25 height 6
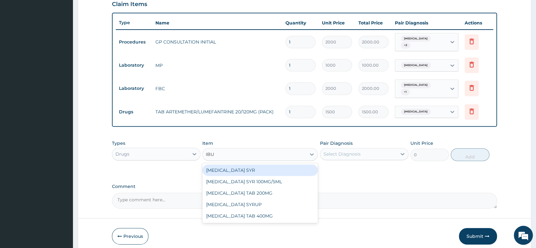
type input "IBUP"
click at [225, 164] on div "IBUPROFEN SYR" at bounding box center [259, 169] width 115 height 11
type input "500"
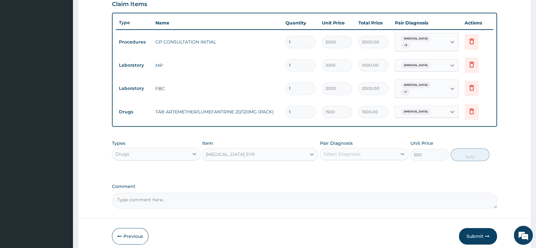
click at [360, 151] on div "Select Diagnosis" at bounding box center [358, 154] width 76 height 10
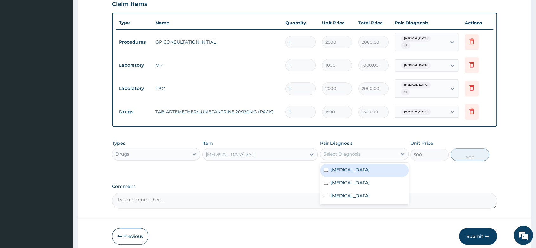
click at [350, 166] on div "Malaria" at bounding box center [364, 170] width 89 height 13
checkbox input "true"
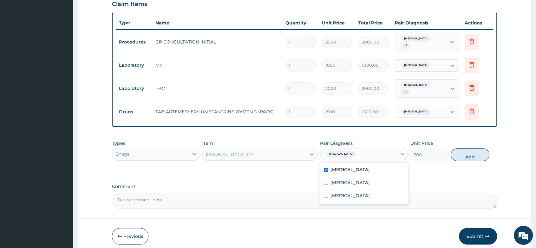
click at [477, 149] on button "Add" at bounding box center [470, 154] width 38 height 13
type input "0"
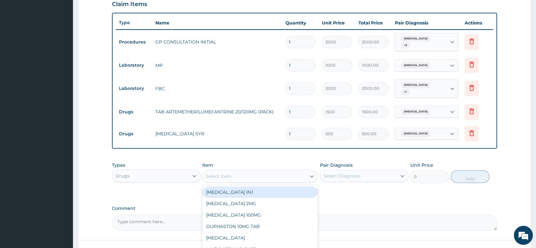
click at [227, 171] on div "Select Item" at bounding box center [254, 176] width 103 height 10
type input "LOR"
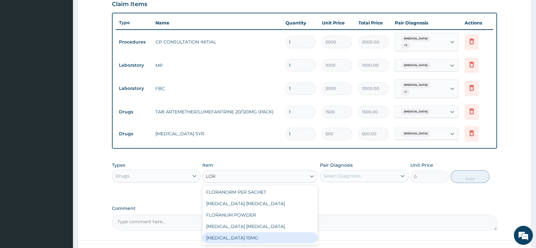
click at [241, 232] on div "LORATADINE 10MG" at bounding box center [259, 237] width 115 height 11
type input "30"
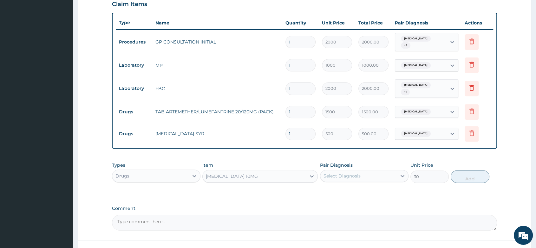
click at [369, 171] on div "Select Diagnosis" at bounding box center [358, 176] width 76 height 10
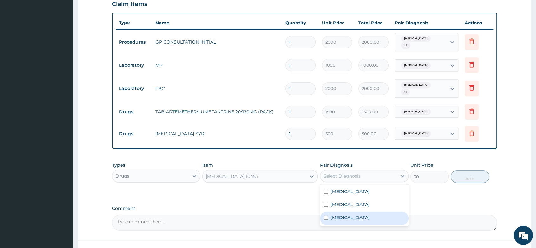
drag, startPoint x: 357, startPoint y: 217, endPoint x: 385, endPoint y: 207, distance: 29.5
click at [365, 212] on div "Upper respiratory infection" at bounding box center [364, 218] width 89 height 13
checkbox input "true"
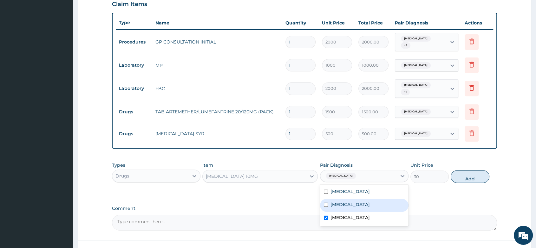
click at [465, 171] on button "Add" at bounding box center [470, 176] width 38 height 13
type input "0"
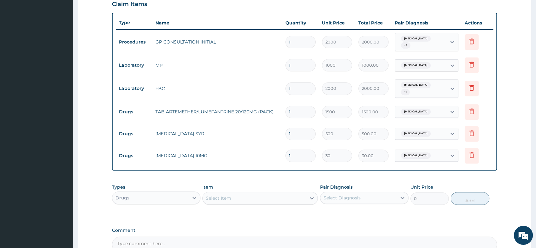
type input "0.00"
type input "5"
type input "150.00"
type input "5"
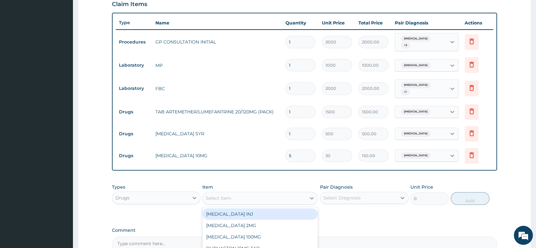
click at [231, 195] on div "Select Item" at bounding box center [218, 198] width 25 height 6
type input "AMOX"
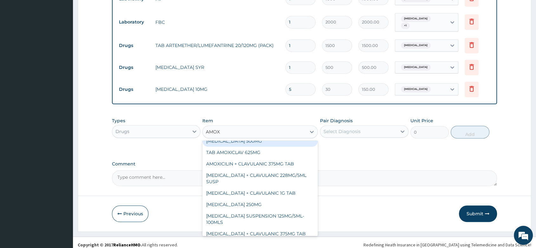
scroll to position [106, 0]
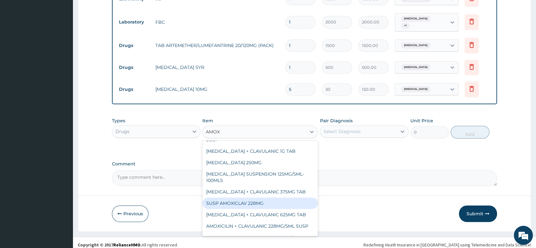
click at [254, 199] on div "SUSP AMOXICLAV 228MG" at bounding box center [259, 202] width 115 height 11
type input "3500"
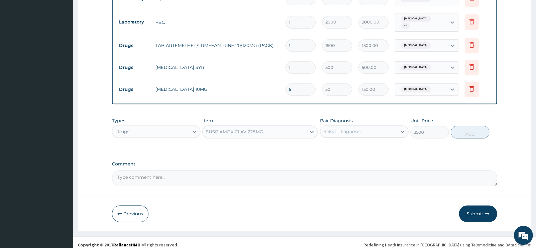
click at [338, 128] on div "Select Diagnosis" at bounding box center [342, 131] width 37 height 6
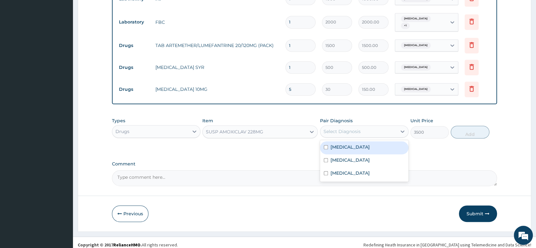
click at [342, 144] on label "Malaria" at bounding box center [350, 147] width 39 height 6
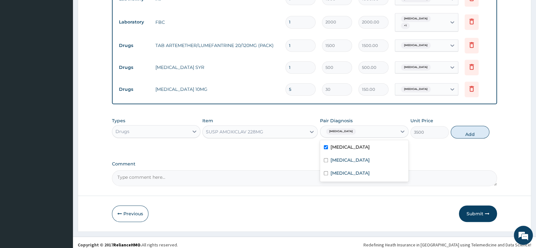
click at [343, 144] on label "Malaria" at bounding box center [350, 147] width 39 height 6
checkbox input "false"
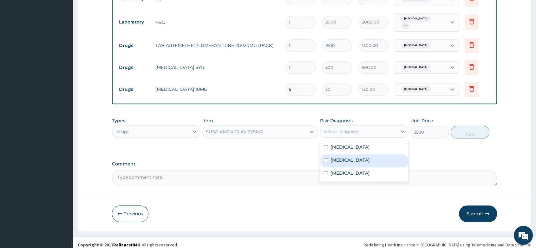
click at [336, 161] on div "Sepsis" at bounding box center [364, 160] width 89 height 13
checkbox input "true"
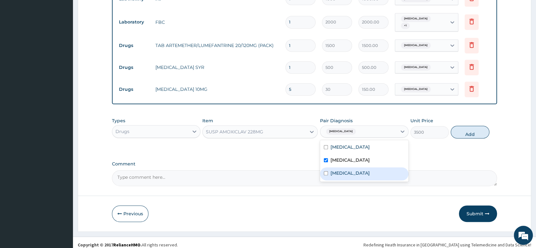
click at [346, 170] on label "Upper respiratory infection" at bounding box center [350, 173] width 39 height 6
checkbox input "true"
click at [465, 127] on button "Add" at bounding box center [470, 132] width 38 height 13
type input "0"
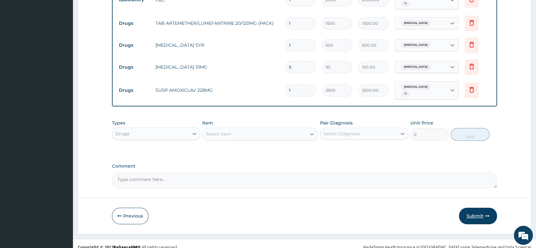
click at [472, 210] on button "Submit" at bounding box center [478, 215] width 38 height 16
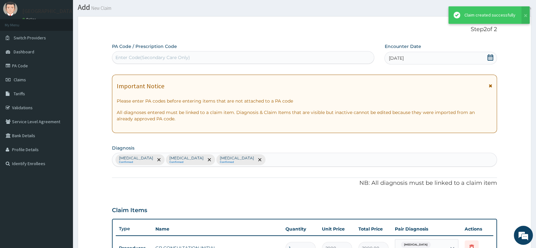
scroll to position [312, 0]
